Goal: Find specific page/section: Find specific page/section

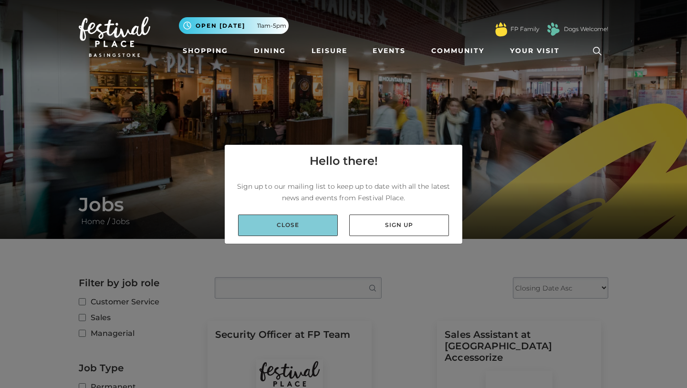
click at [308, 227] on link "Close" at bounding box center [288, 224] width 100 height 21
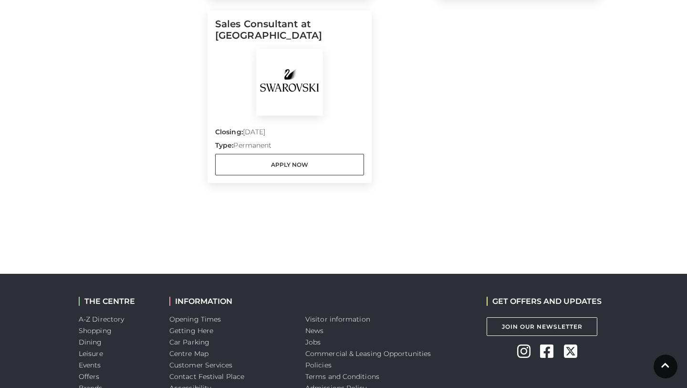
scroll to position [933, 0]
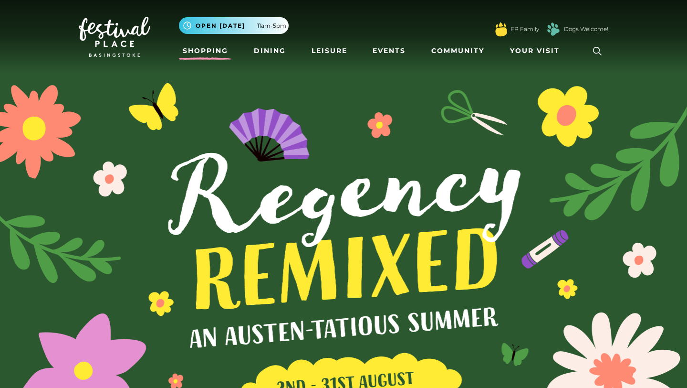
click at [208, 54] on link "Shopping" at bounding box center [205, 51] width 53 height 18
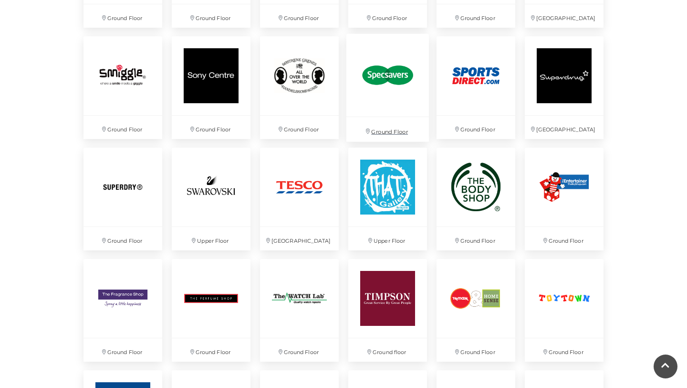
scroll to position [2232, 0]
